Goal: Navigation & Orientation: Find specific page/section

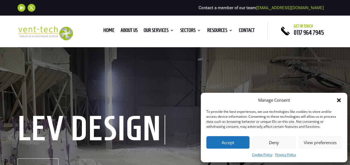
click at [230, 145] on button "Accept" at bounding box center [227, 142] width 43 height 13
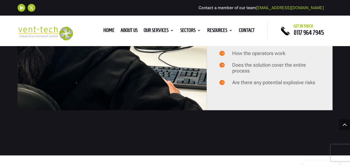
scroll to position [630, 0]
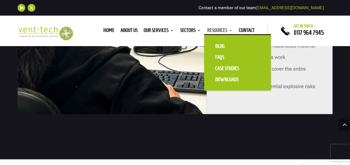
click at [218, 32] on link "Resources" at bounding box center [220, 31] width 26 height 6
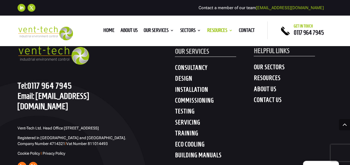
scroll to position [586, 0]
click at [189, 111] on h4 "TESTING" at bounding box center [214, 112] width 79 height 10
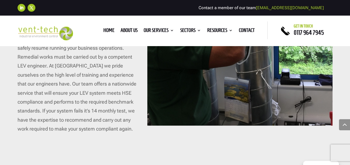
scroll to position [2227, 0]
